Goal: Information Seeking & Learning: Learn about a topic

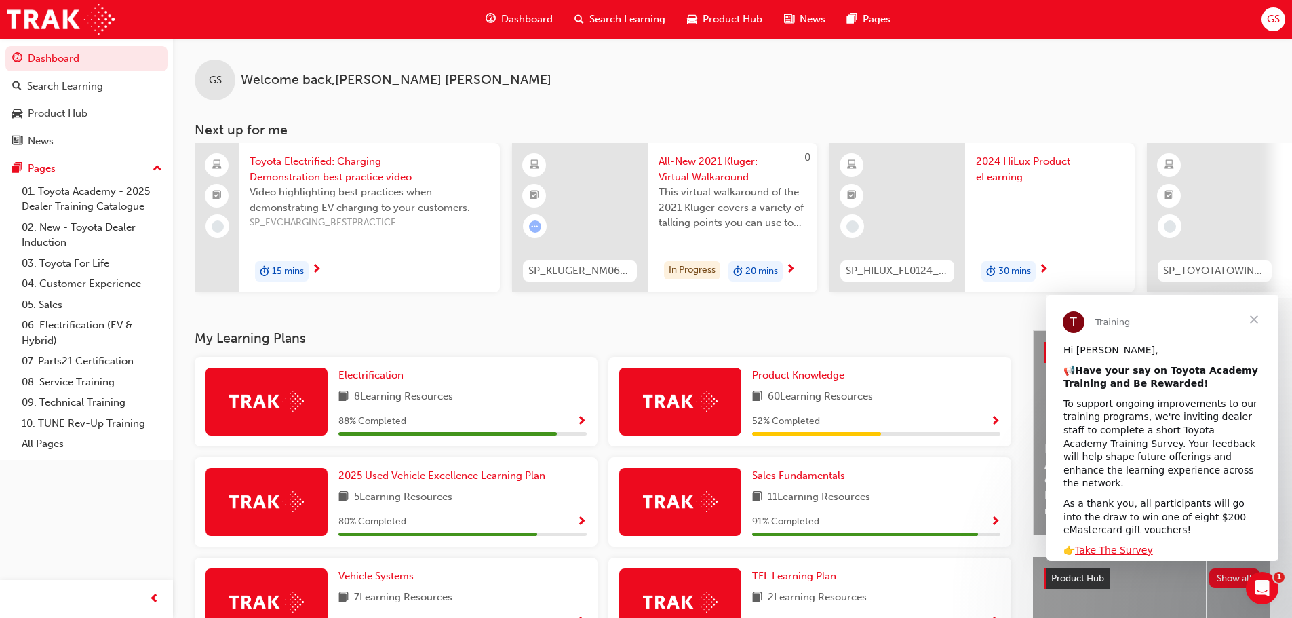
click at [998, 426] on span "Show Progress" at bounding box center [995, 422] width 10 height 12
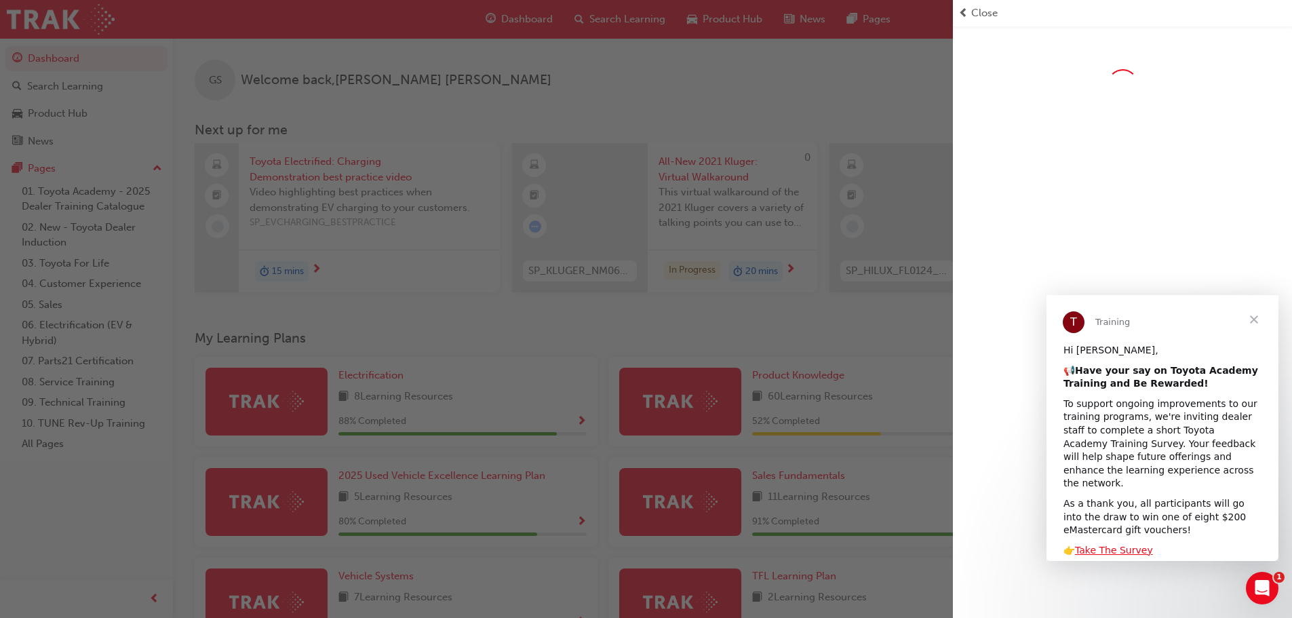
click at [1255, 318] on span "Close" at bounding box center [1254, 319] width 49 height 49
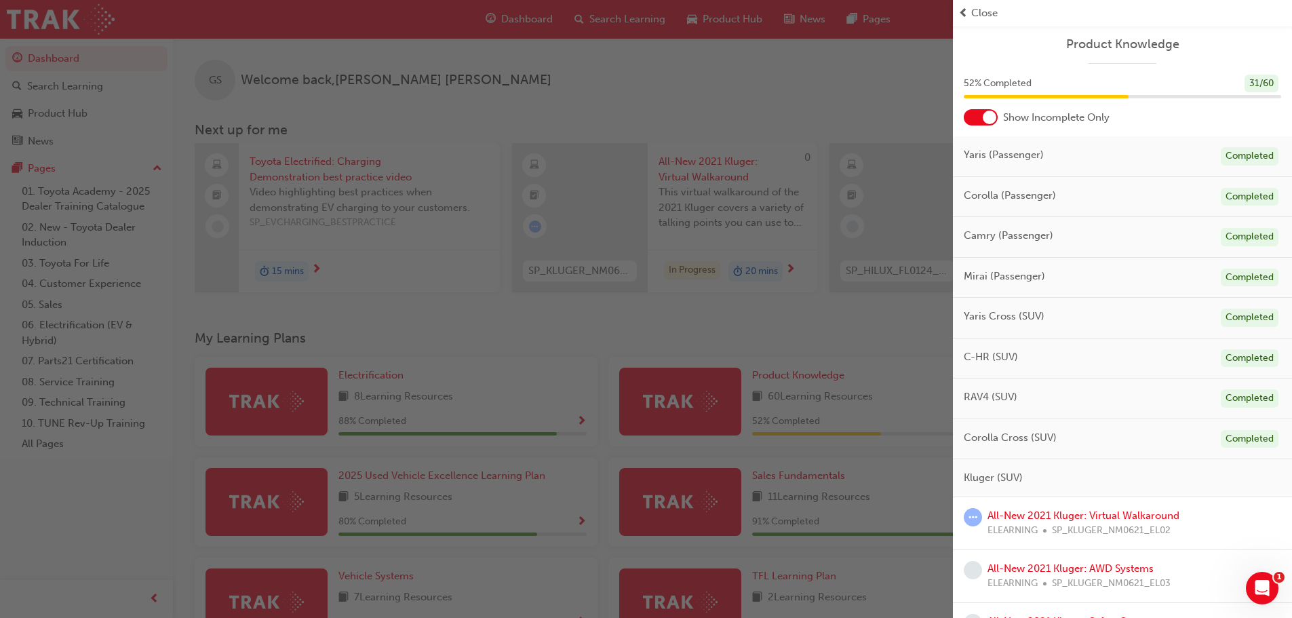
click at [962, 12] on span "prev-icon" at bounding box center [963, 13] width 10 height 16
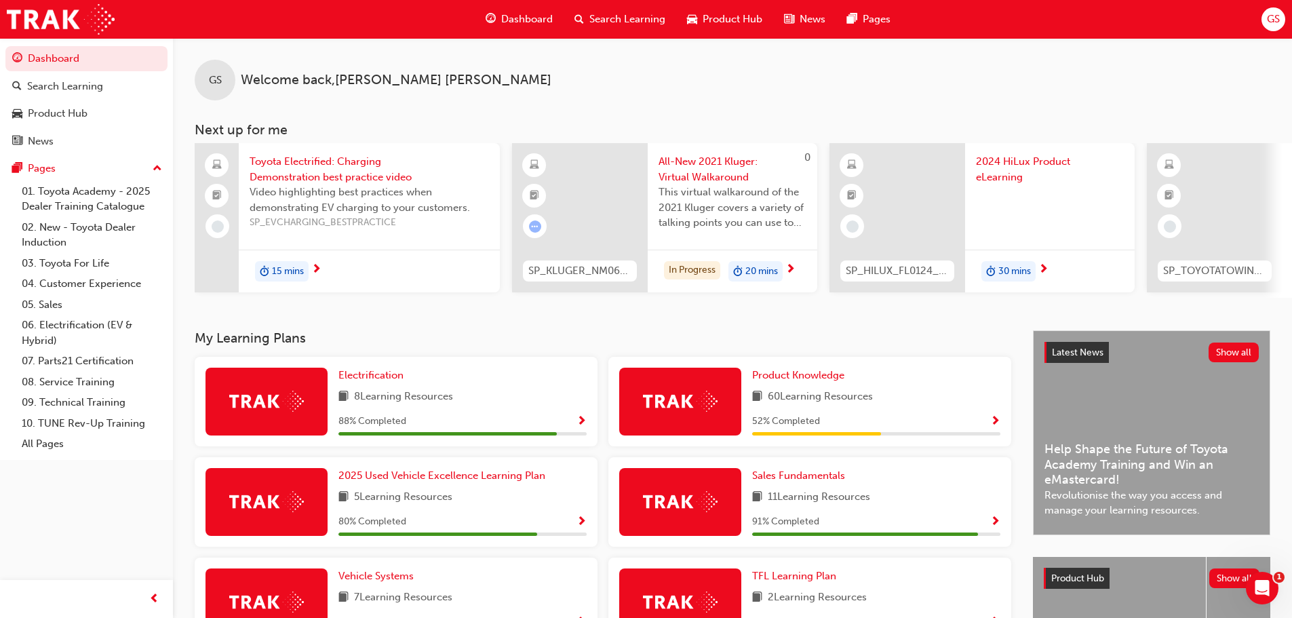
click at [998, 423] on span "Show Progress" at bounding box center [995, 422] width 10 height 12
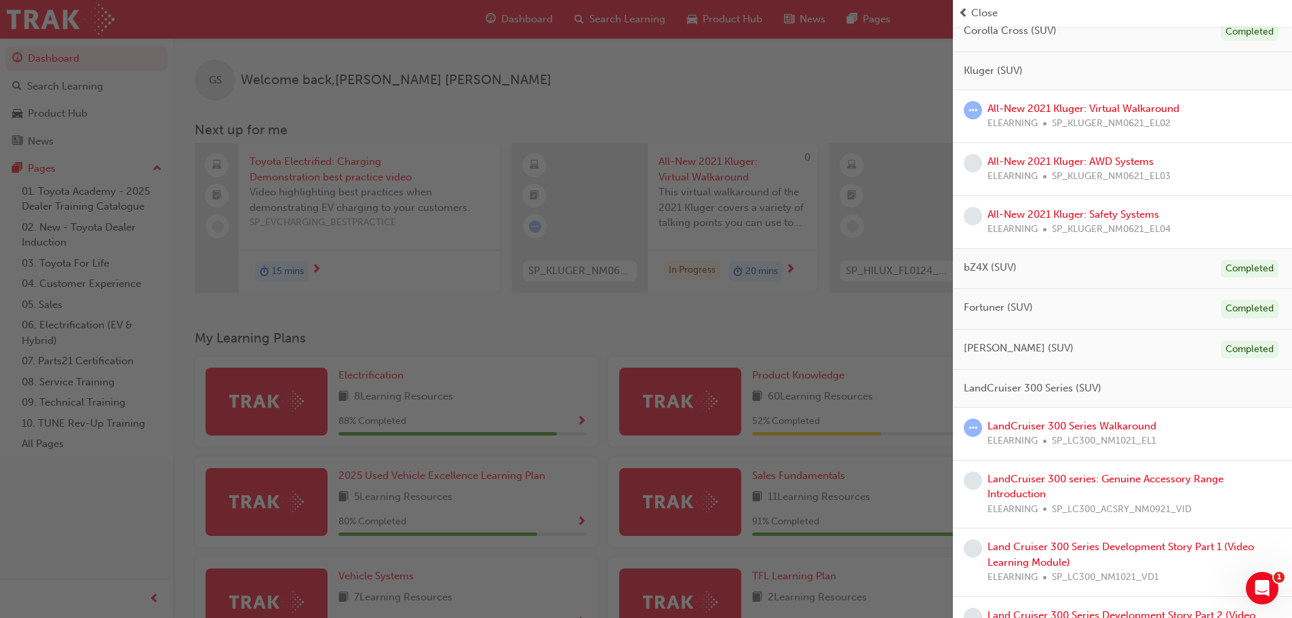
scroll to position [678, 0]
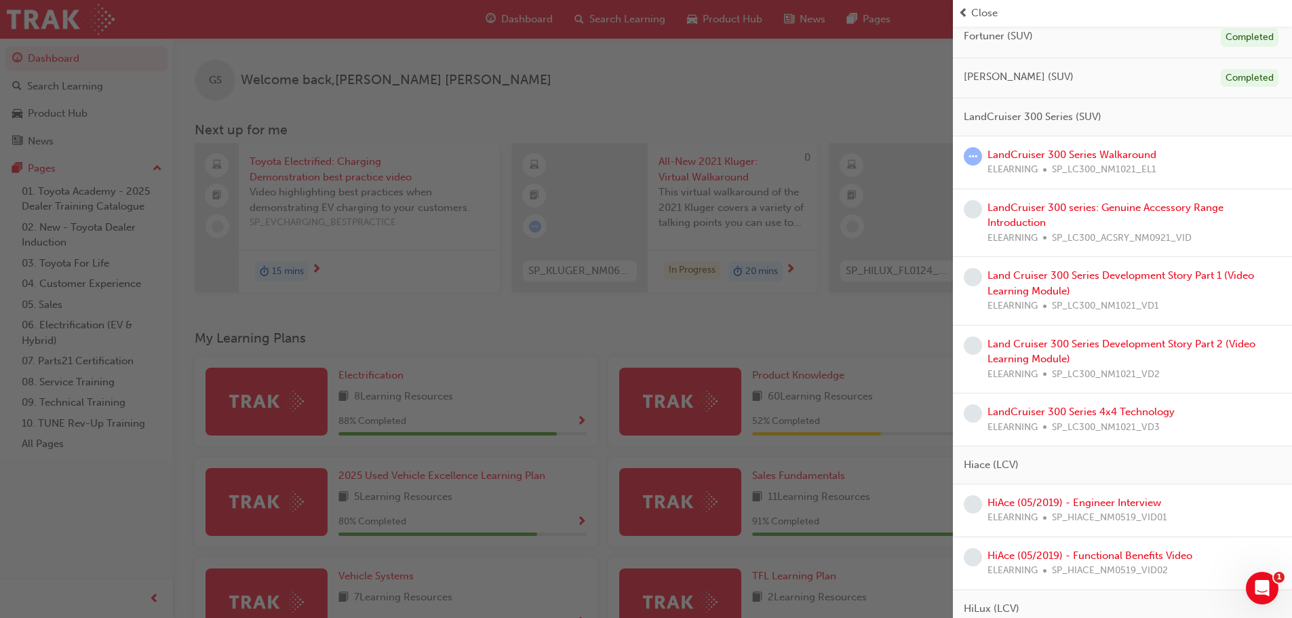
click at [763, 324] on div "button" at bounding box center [476, 309] width 953 height 618
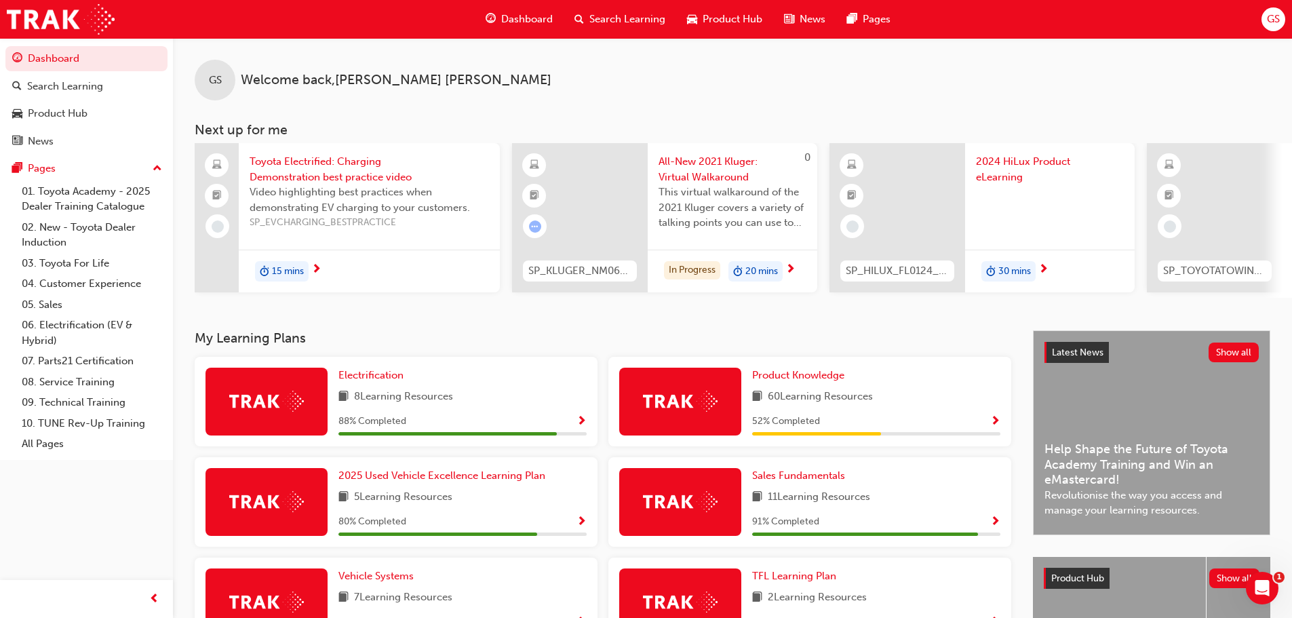
scroll to position [271, 0]
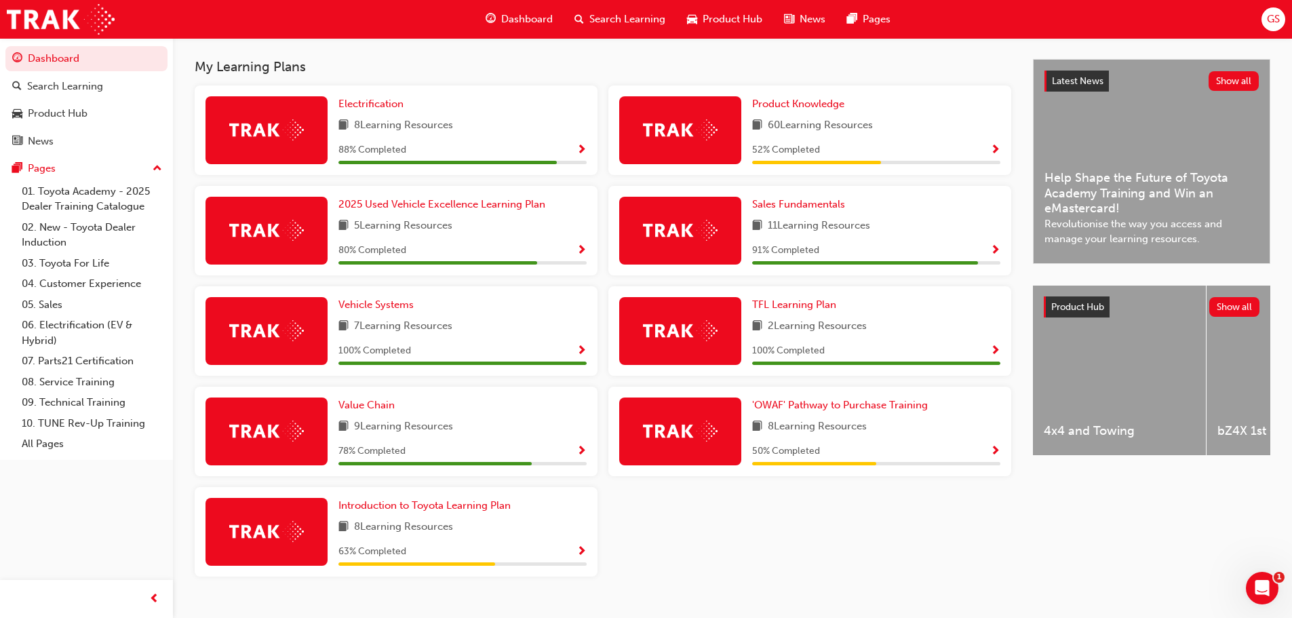
click at [997, 154] on span "Show Progress" at bounding box center [995, 150] width 10 height 12
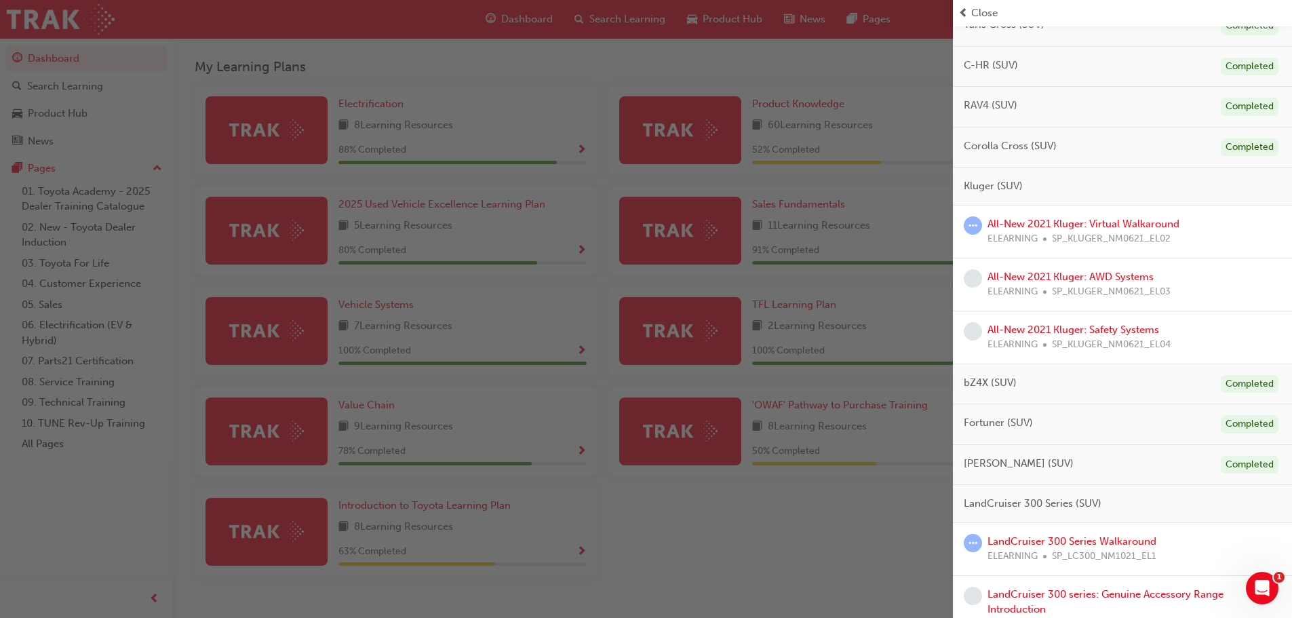
scroll to position [407, 0]
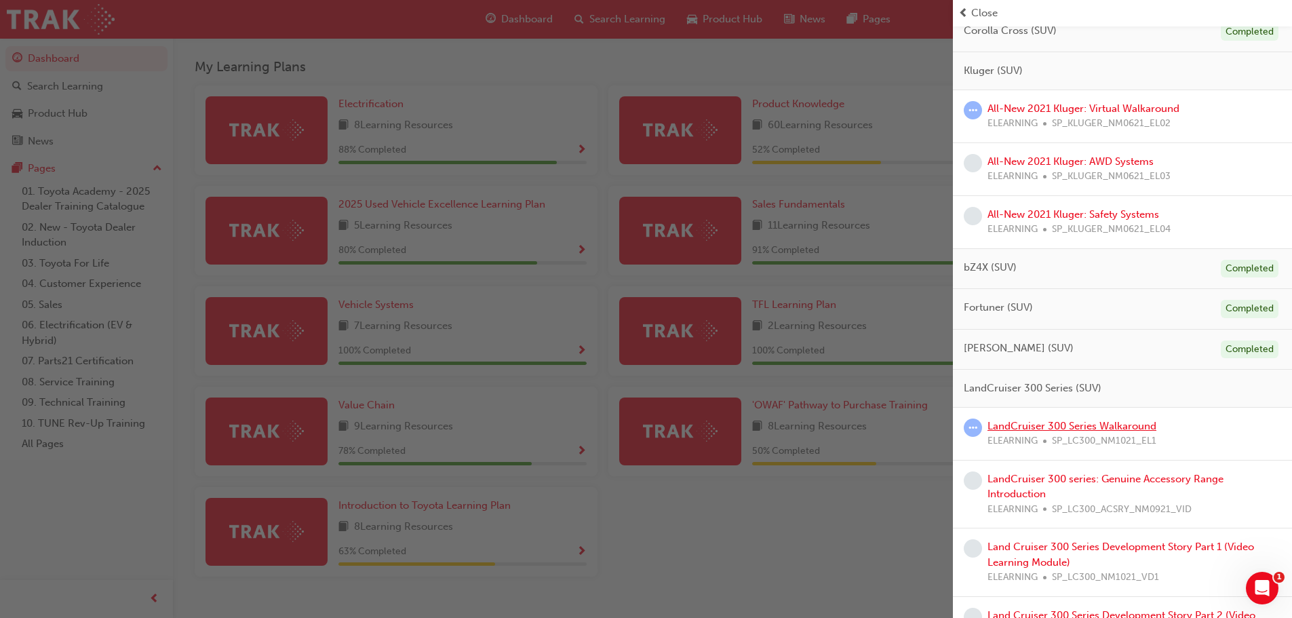
click at [1072, 428] on link "LandCruiser 300 Series Walkaround" at bounding box center [1072, 426] width 169 height 12
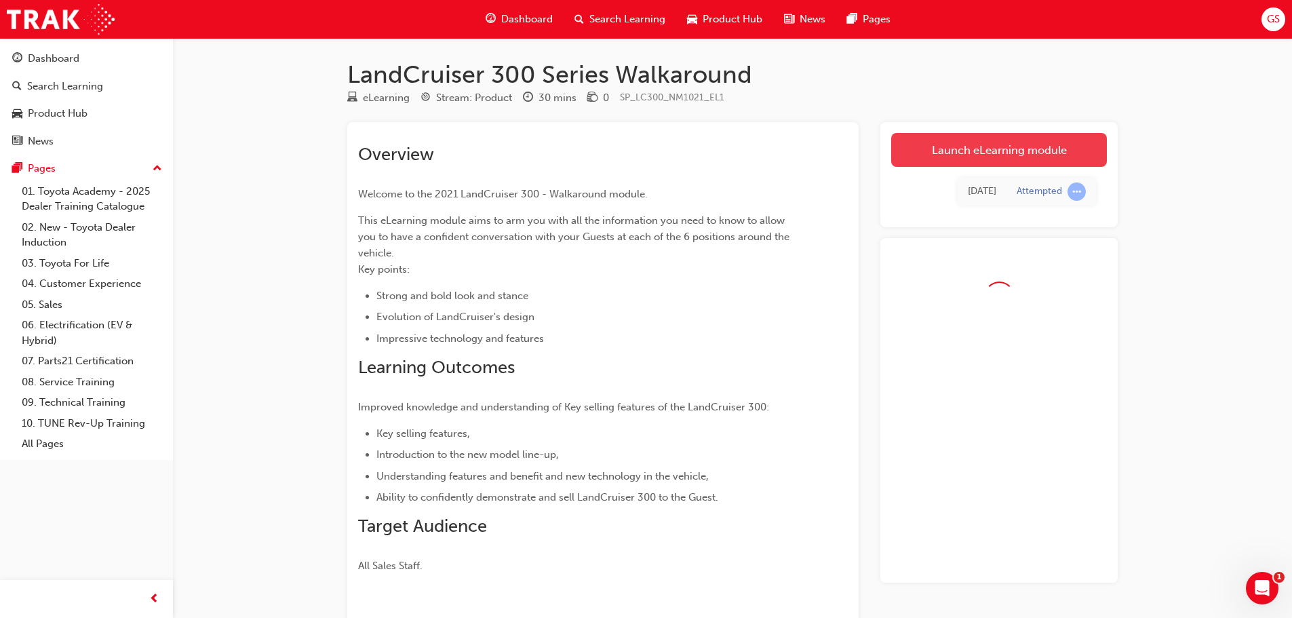
click at [998, 151] on link "Launch eLearning module" at bounding box center [999, 150] width 216 height 34
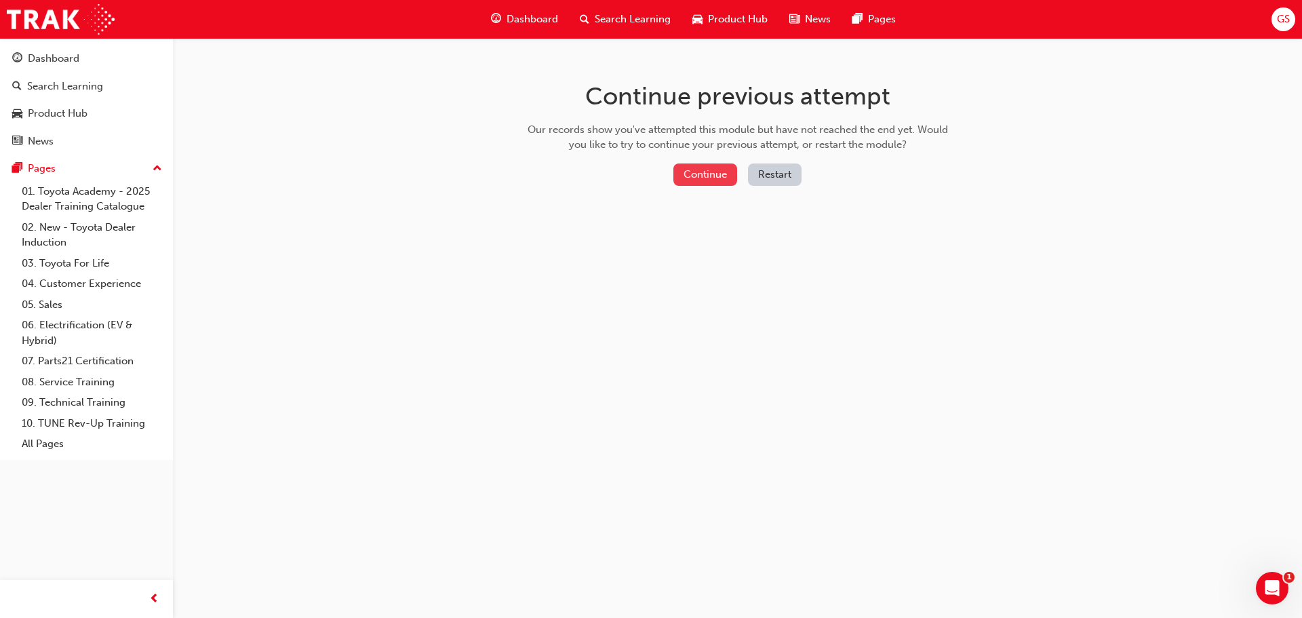
click at [695, 170] on button "Continue" at bounding box center [706, 174] width 64 height 22
